Goal: Information Seeking & Learning: Learn about a topic

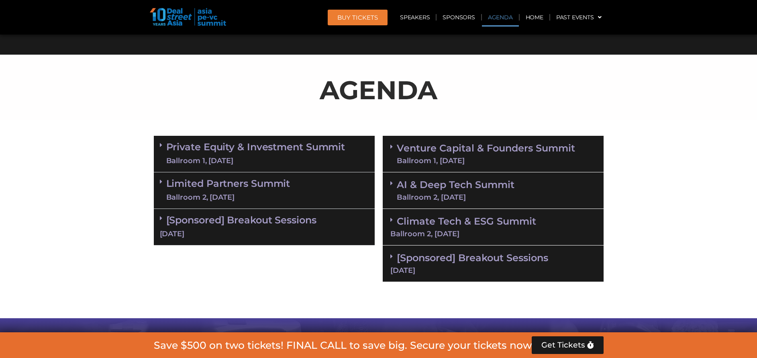
scroll to position [440, 0]
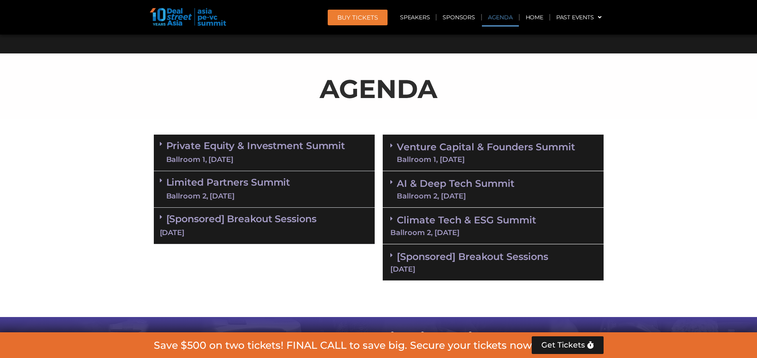
click at [322, 179] on div "Limited Partners [GEOGRAPHIC_DATA] 2, [DATE]" at bounding box center [264, 189] width 221 height 37
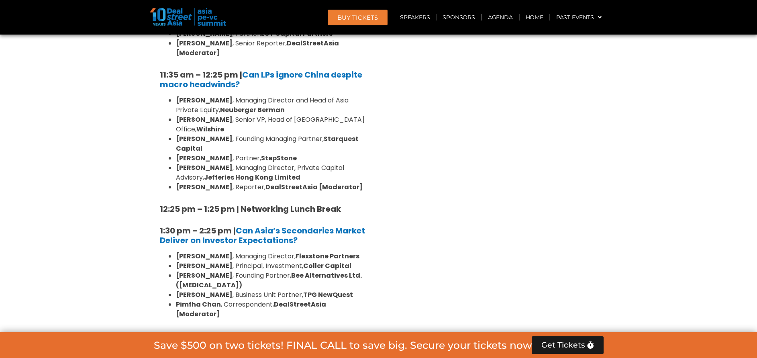
scroll to position [772, 0]
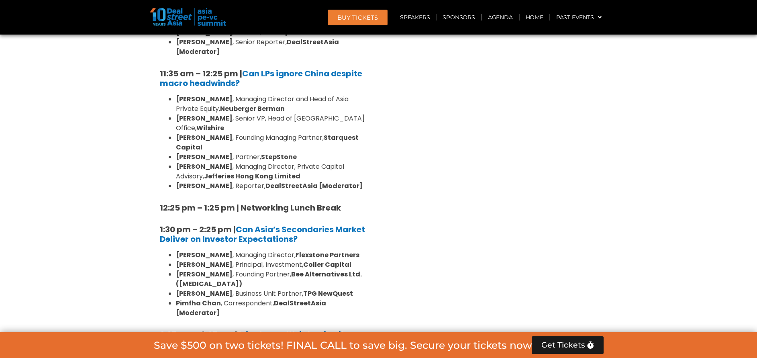
click at [322, 202] on strong "12:25 pm – 1:25 pm | Networking Lunch Break" at bounding box center [250, 207] width 181 height 11
click at [277, 187] on div "10:40 am – 10:45 am | Welcome Address by [PERSON_NAME] [PERSON_NAME], Founder &…" at bounding box center [264, 331] width 221 height 910
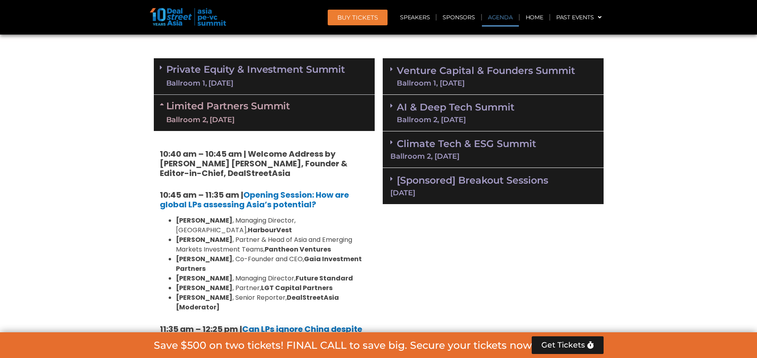
scroll to position [508, 0]
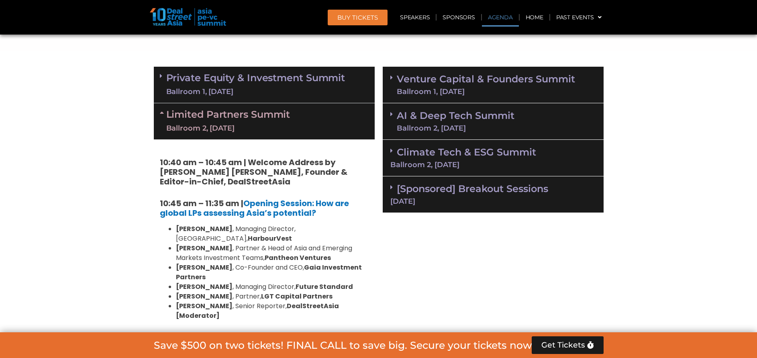
click at [327, 112] on div "Limited Partners [GEOGRAPHIC_DATA] 2, [DATE]" at bounding box center [264, 121] width 221 height 36
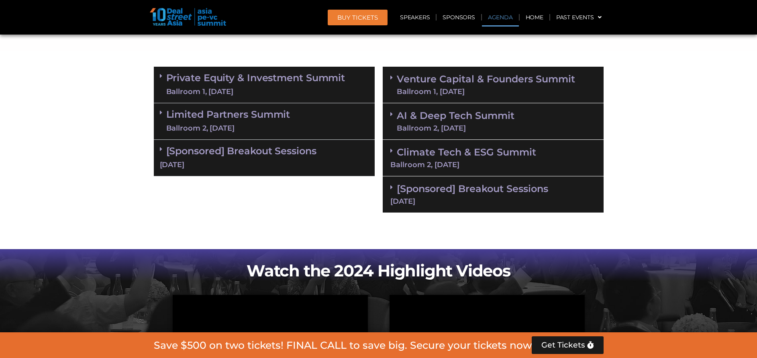
click at [447, 122] on link "AI & Deep Tech Summit Ballroom 2, [DATE]" at bounding box center [456, 121] width 118 height 21
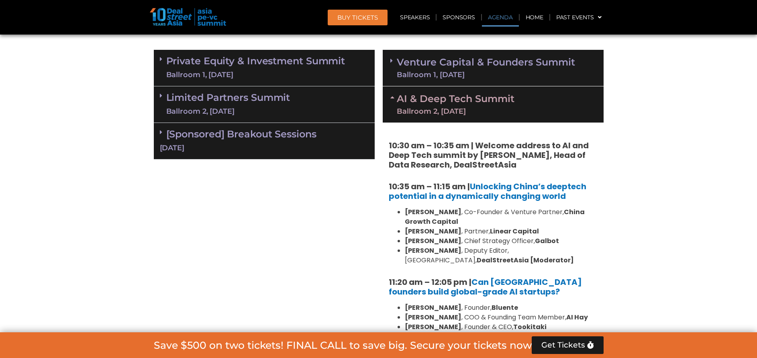
scroll to position [524, 0]
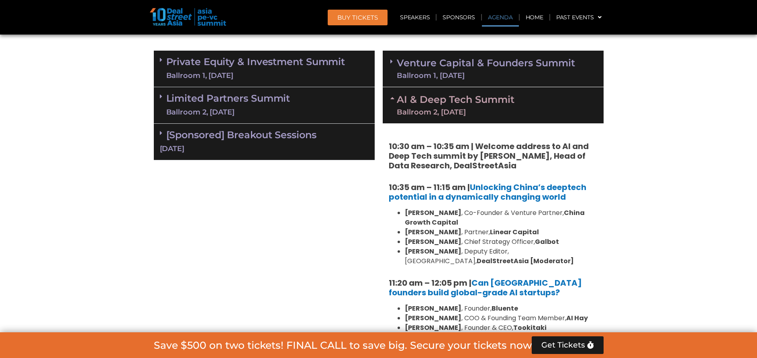
click at [467, 79] on div "Venture Capital & Founders​ Summit Ballroom 1, [DATE]" at bounding box center [493, 69] width 221 height 37
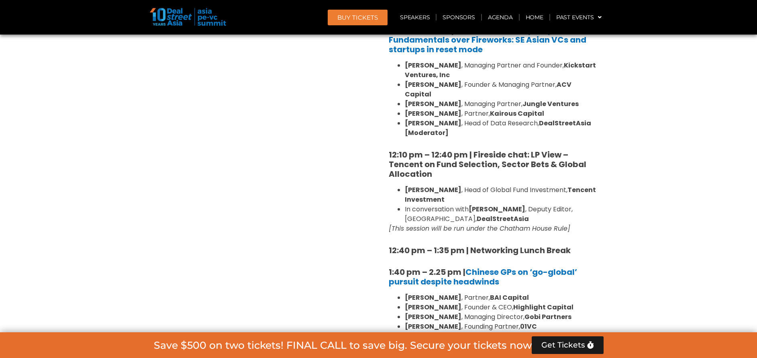
scroll to position [888, 0]
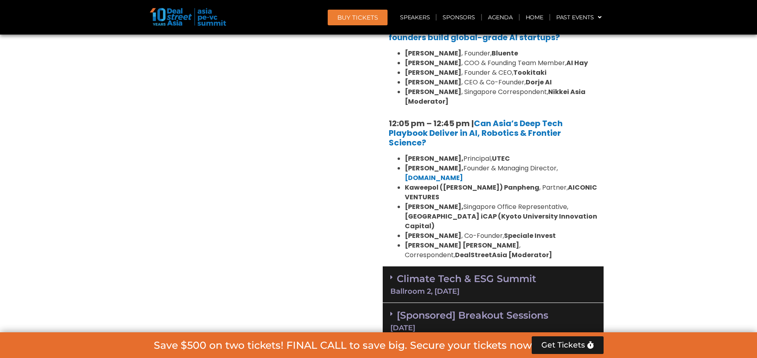
click at [463, 287] on div "Ballroom 2, [DATE]" at bounding box center [493, 290] width 206 height 7
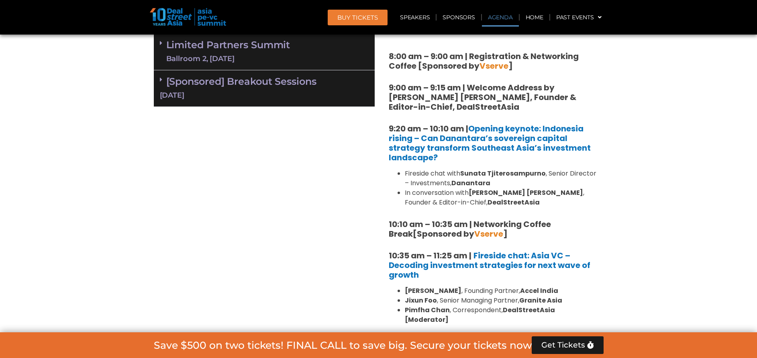
scroll to position [539, 0]
